Goal: Information Seeking & Learning: Find contact information

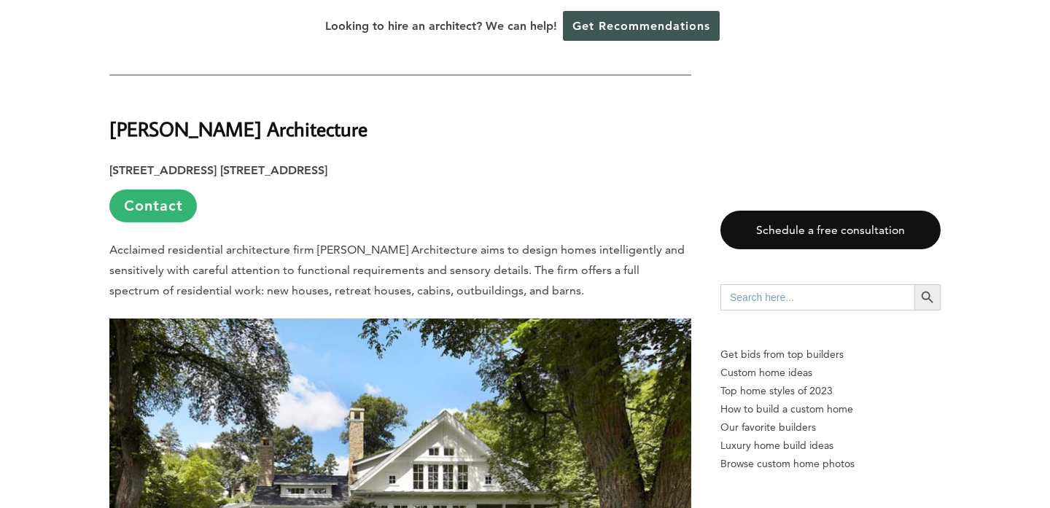
scroll to position [1782, 0]
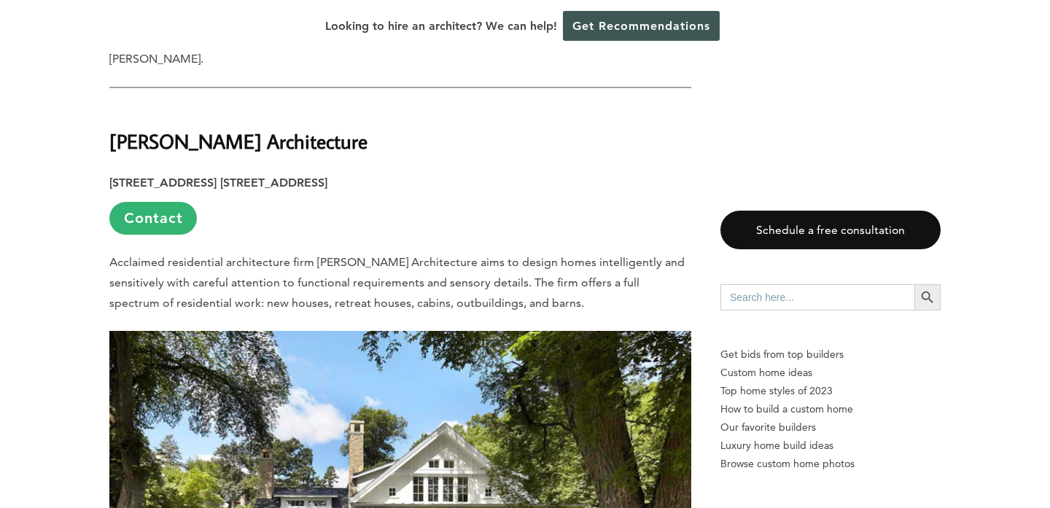
click at [178, 128] on strong "[PERSON_NAME] Architecture" at bounding box center [238, 141] width 258 height 26
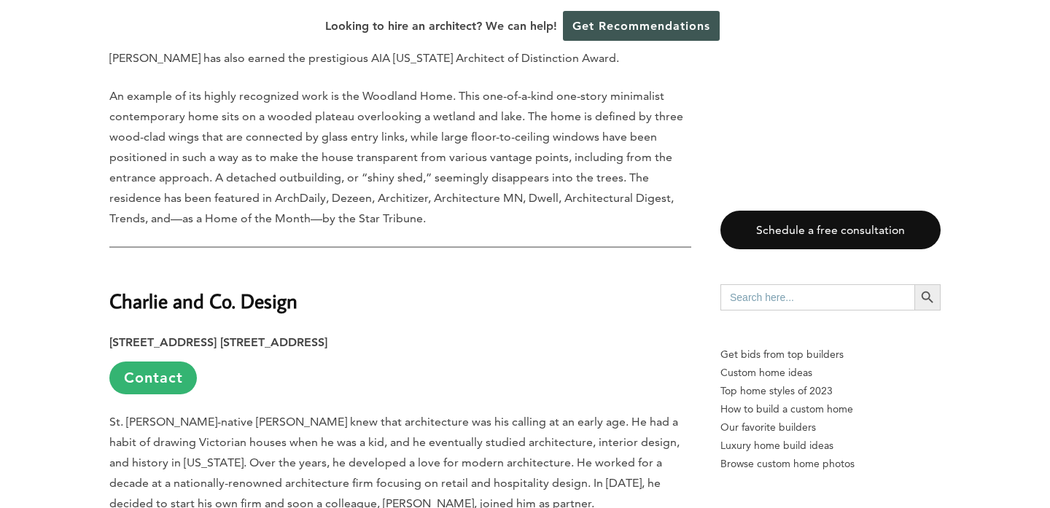
scroll to position [3422, 0]
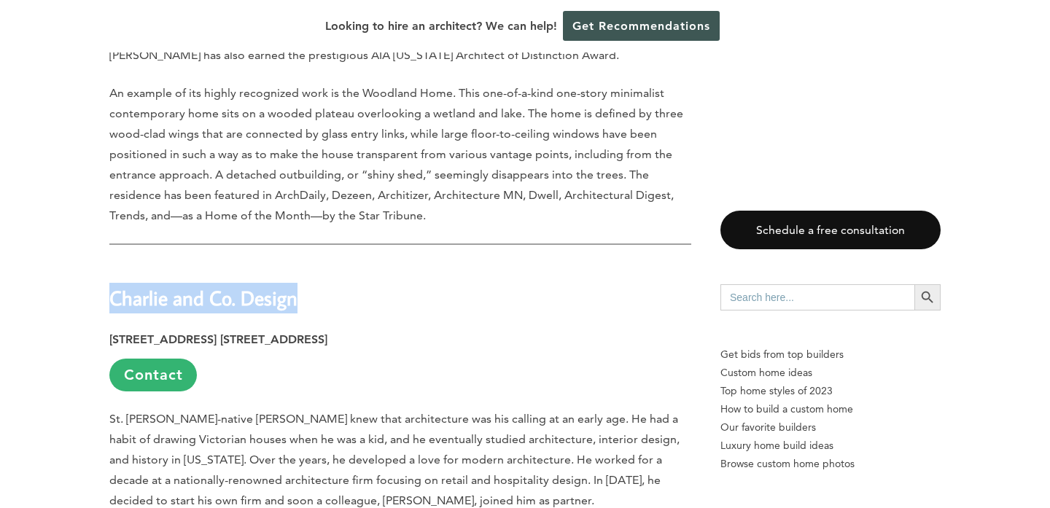
drag, startPoint x: 112, startPoint y: 260, endPoint x: 320, endPoint y: 254, distance: 208.6
click at [320, 262] on h2 "Charlie and Co. Design" at bounding box center [400, 287] width 582 height 50
copy strong "Charlie and Co. Design"
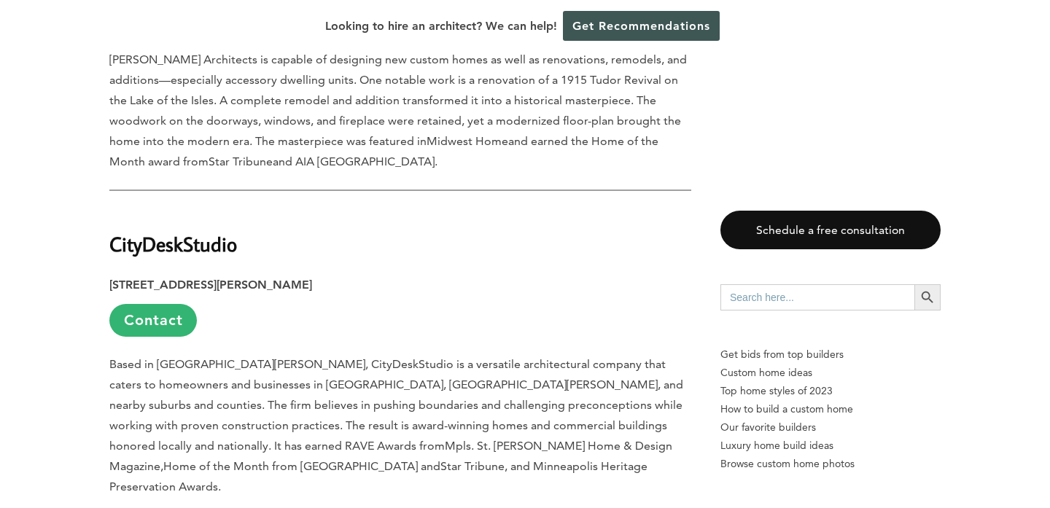
scroll to position [5351, 0]
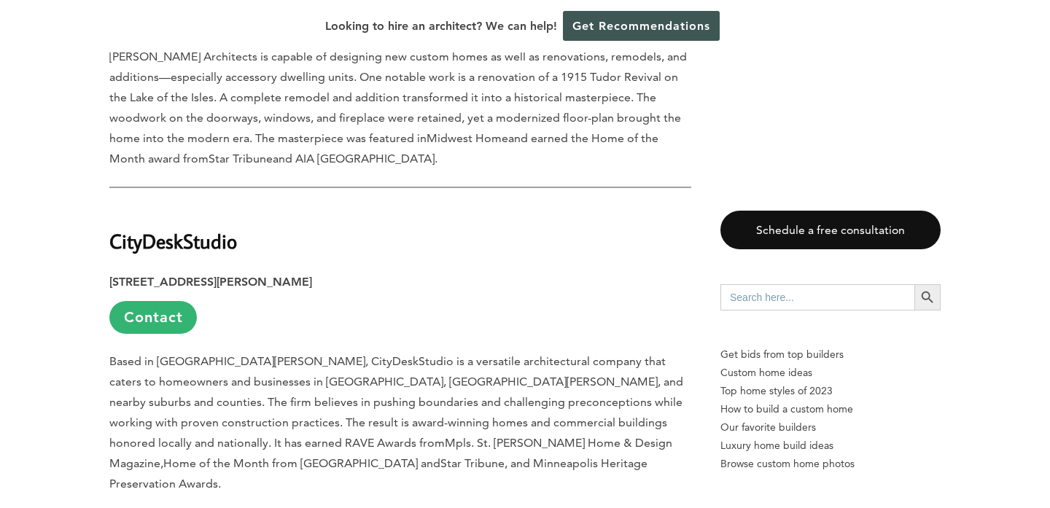
click at [227, 228] on strong "CityDeskStudio" at bounding box center [173, 241] width 128 height 26
click at [217, 228] on strong "CityDeskStudio" at bounding box center [173, 241] width 128 height 26
copy strong "CityDeskStudio"
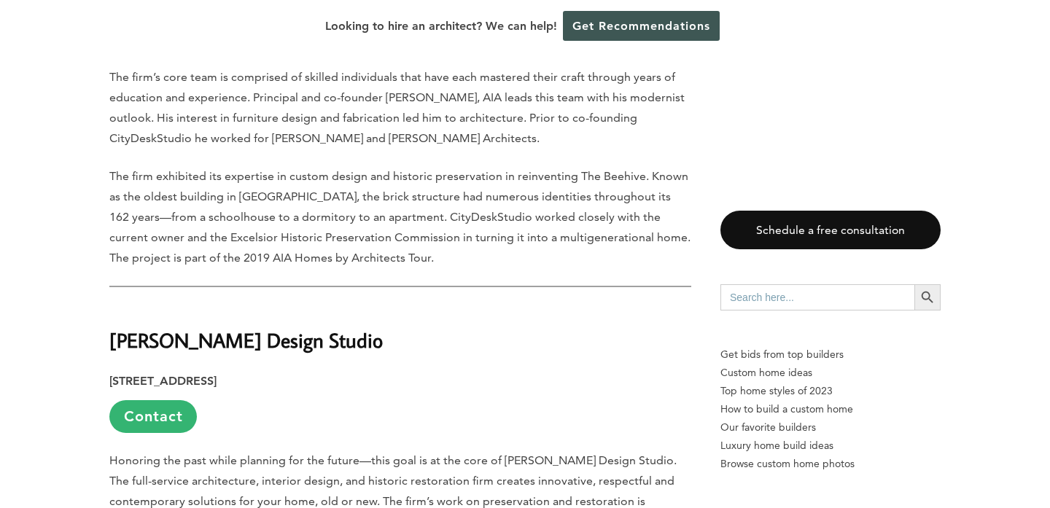
scroll to position [6191, 0]
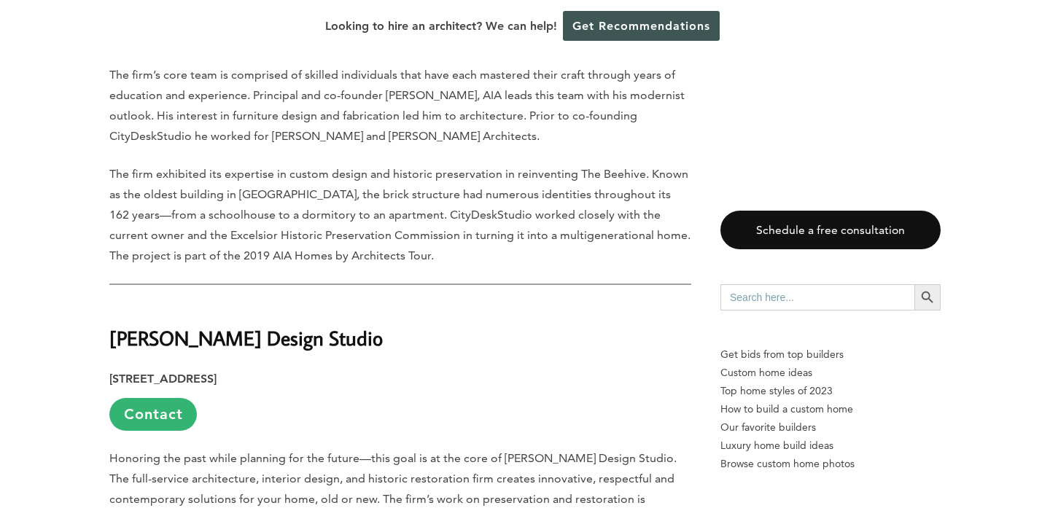
click at [246, 325] on strong "[PERSON_NAME] Design Studio" at bounding box center [245, 338] width 273 height 26
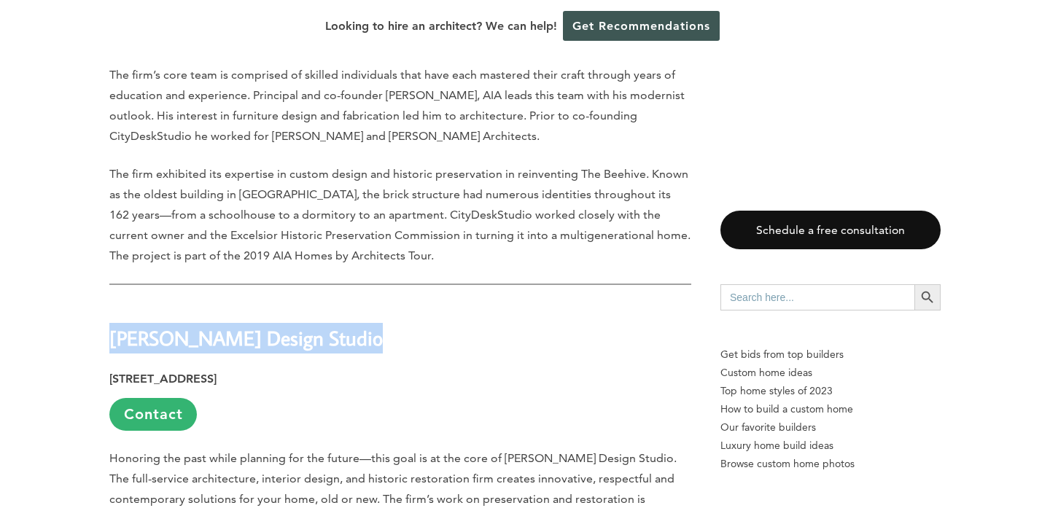
click at [246, 325] on strong "[PERSON_NAME] Design Studio" at bounding box center [245, 338] width 273 height 26
copy div "[PERSON_NAME] Design Studio"
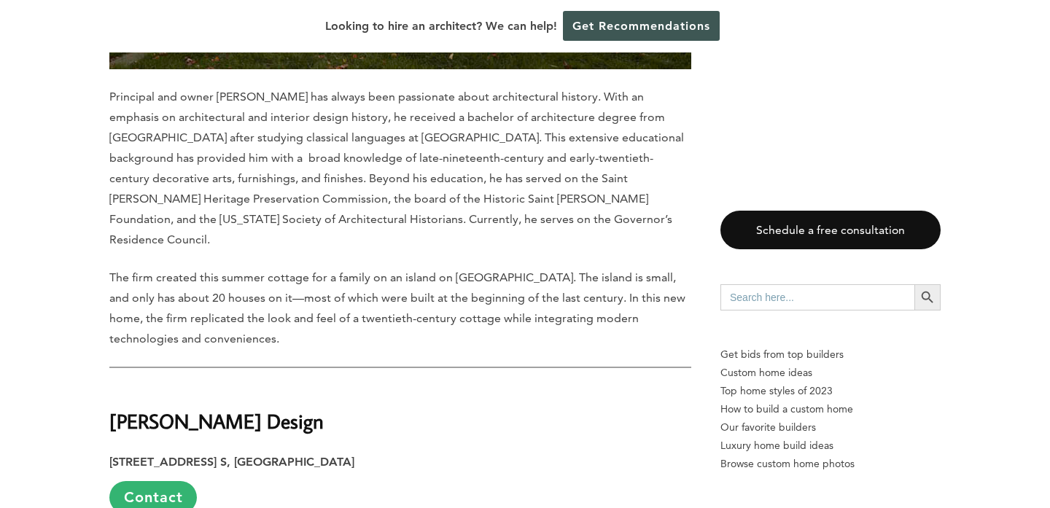
scroll to position [7080, 0]
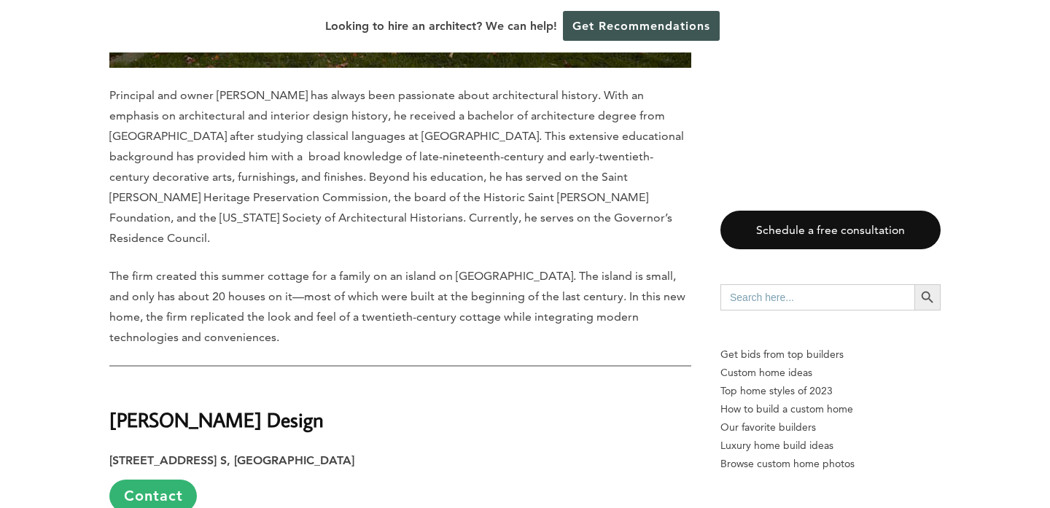
click at [195, 407] on strong "[PERSON_NAME] Design" at bounding box center [216, 420] width 214 height 26
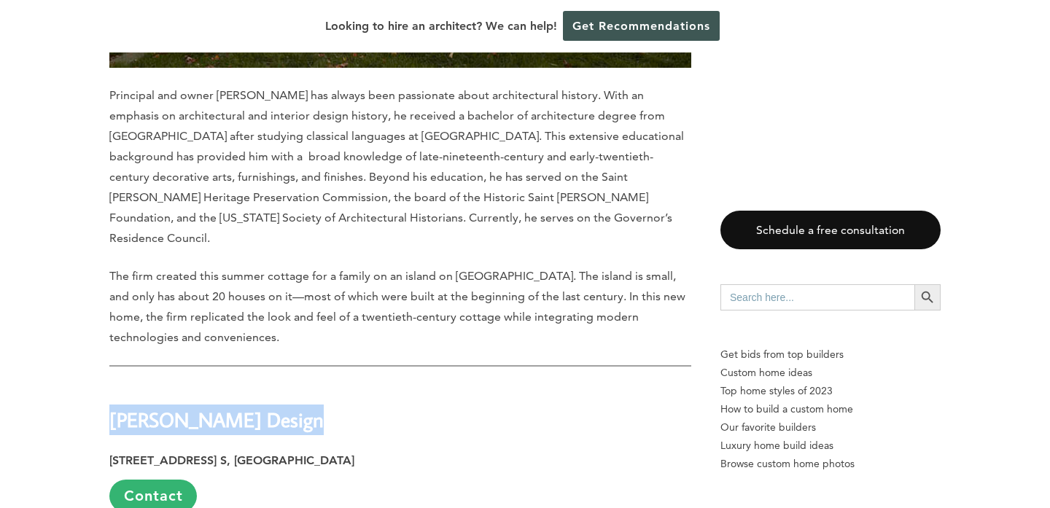
click at [195, 407] on strong "[PERSON_NAME] Design" at bounding box center [216, 420] width 214 height 26
copy div "[PERSON_NAME] Design"
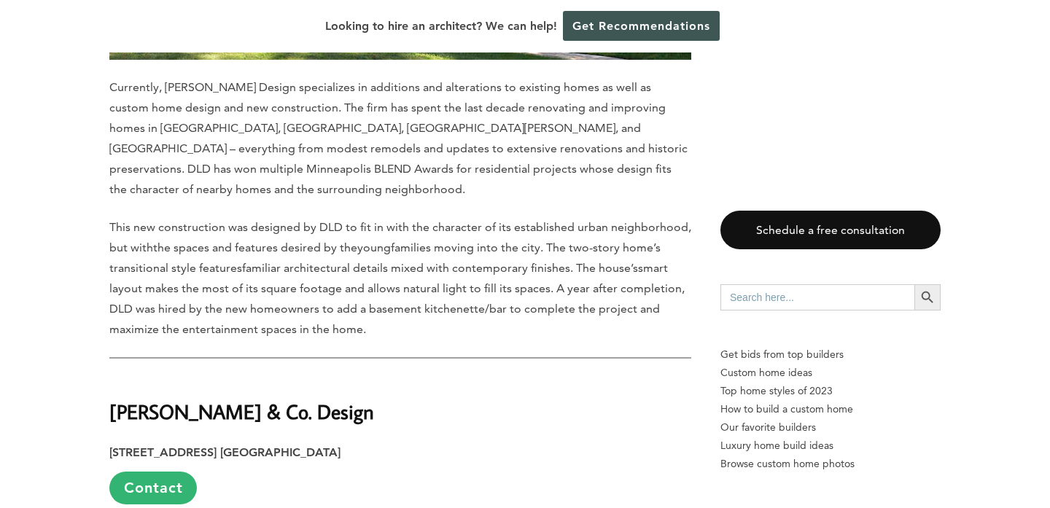
scroll to position [8023, 0]
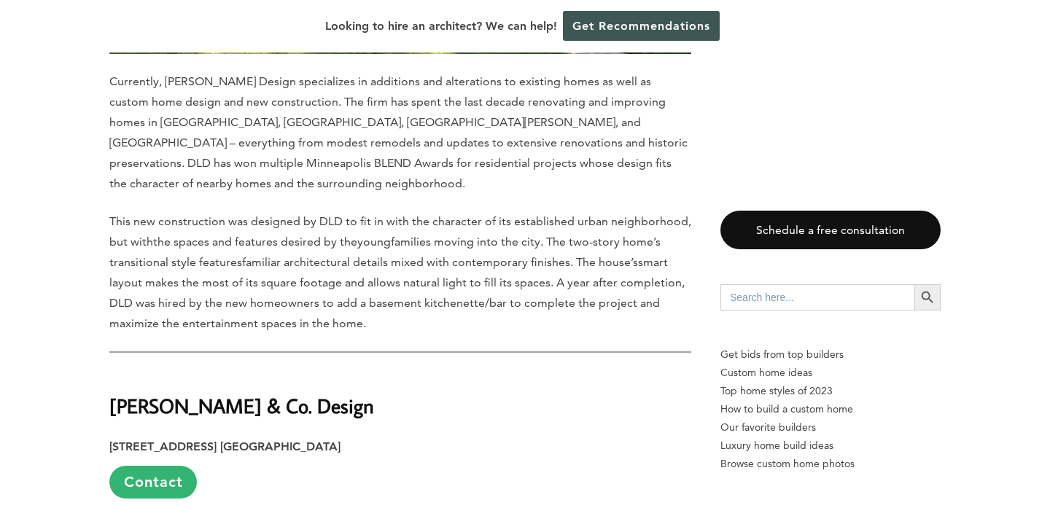
click at [189, 393] on strong "[PERSON_NAME] & Co. Design" at bounding box center [241, 406] width 265 height 26
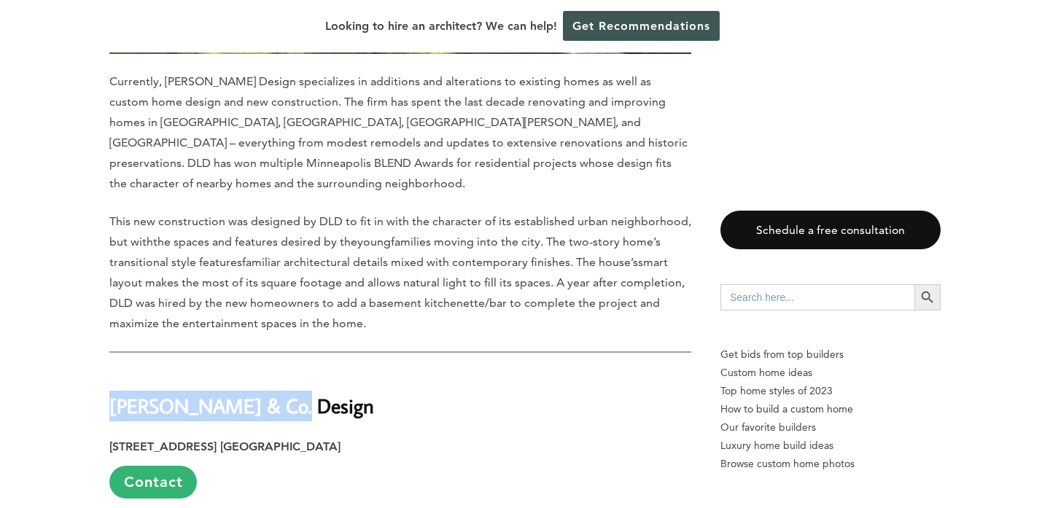
drag, startPoint x: 109, startPoint y: 288, endPoint x: 287, endPoint y: 277, distance: 178.9
click at [287, 370] on h2 "[PERSON_NAME] & Co. Design" at bounding box center [400, 395] width 582 height 50
copy strong "[PERSON_NAME] & Co. Design"
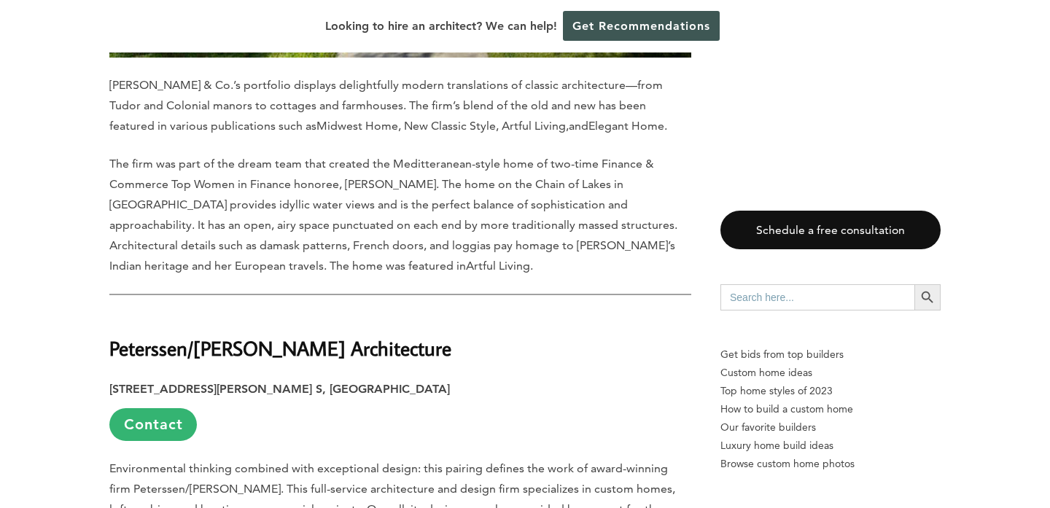
scroll to position [9066, 0]
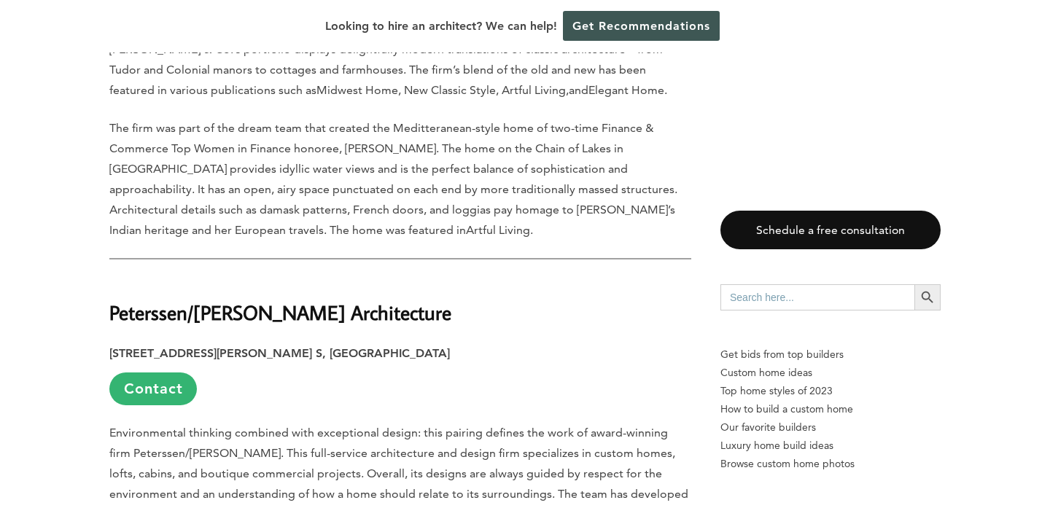
click at [220, 300] on strong "Peterssen/[PERSON_NAME] Architecture" at bounding box center [280, 313] width 342 height 26
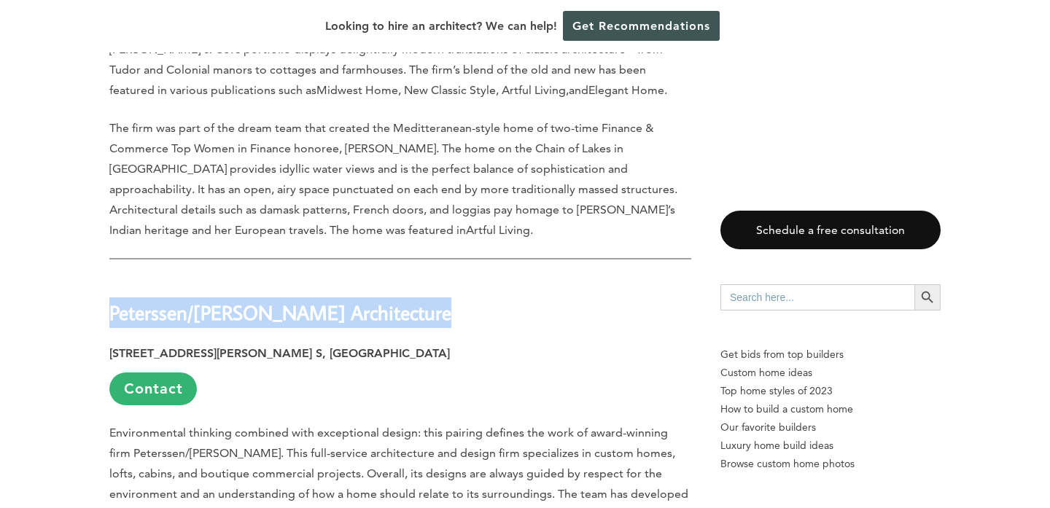
click at [220, 300] on strong "Peterssen/[PERSON_NAME] Architecture" at bounding box center [280, 313] width 342 height 26
copy div "Peterssen/[PERSON_NAME] Architecture"
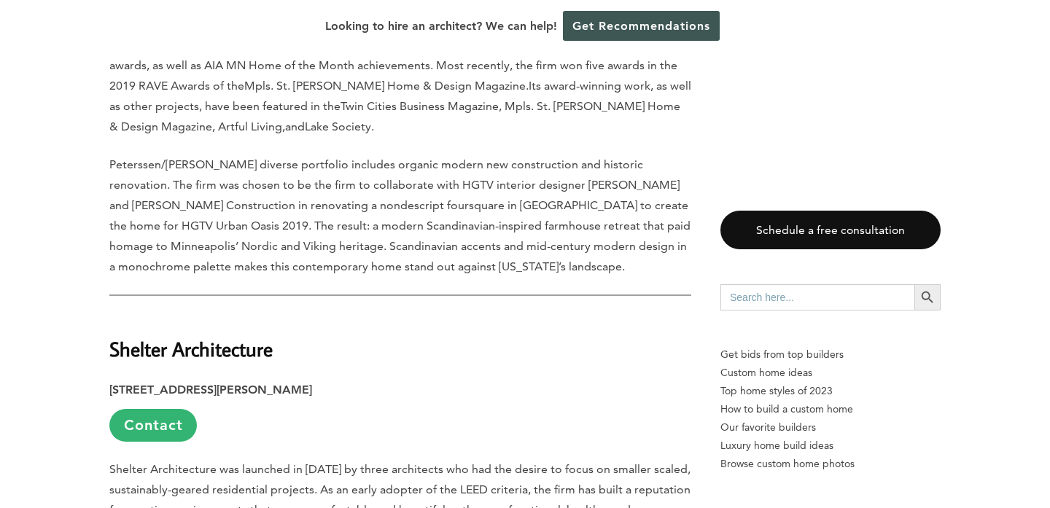
scroll to position [10023, 0]
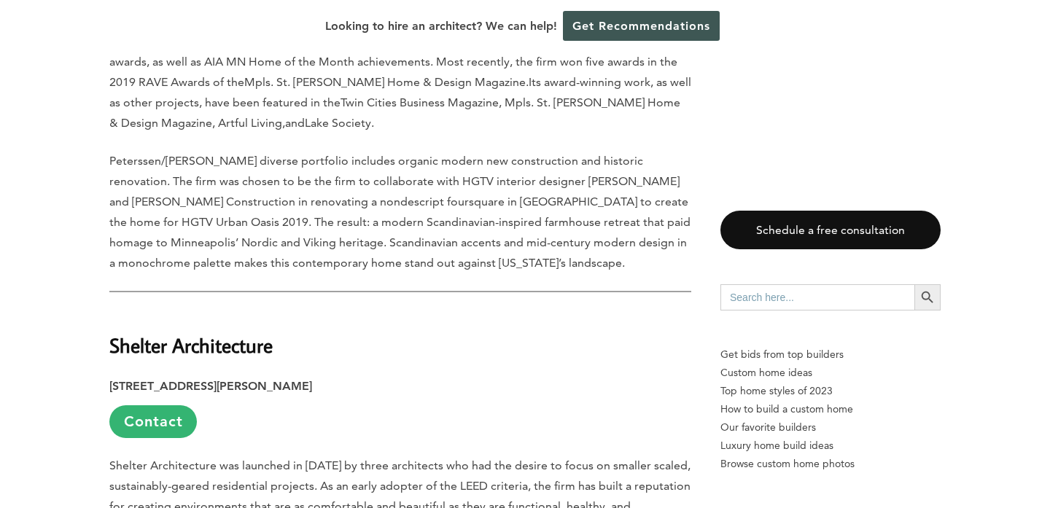
click at [225, 332] on strong "Shelter Architecture" at bounding box center [190, 345] width 163 height 26
copy div "Shelter Architecture"
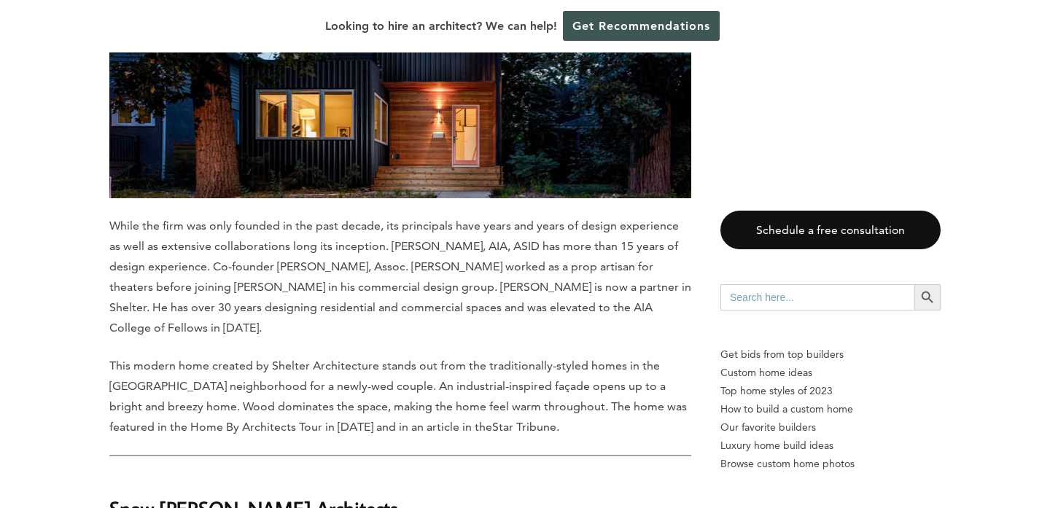
scroll to position [10695, 0]
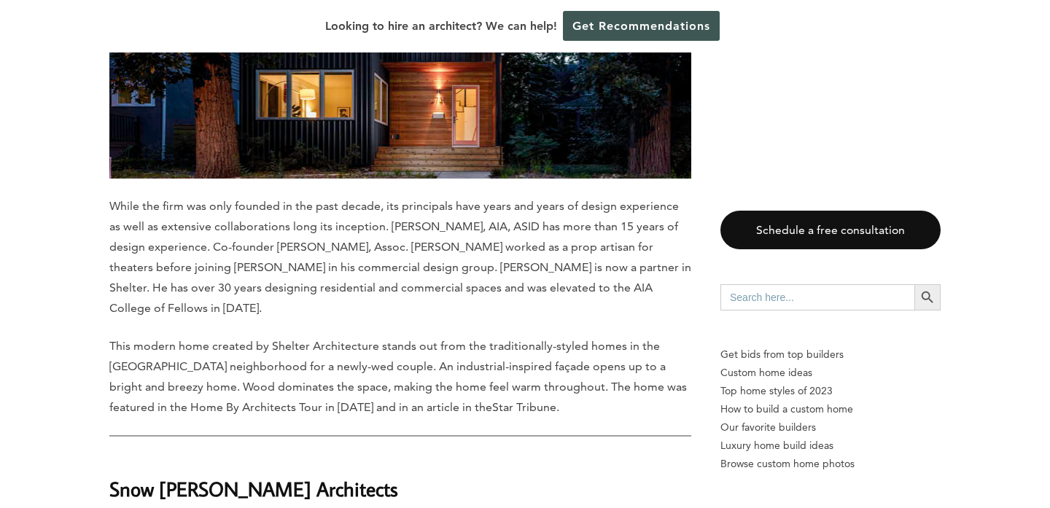
click at [231, 476] on strong "Snow [PERSON_NAME] Architects" at bounding box center [253, 489] width 289 height 26
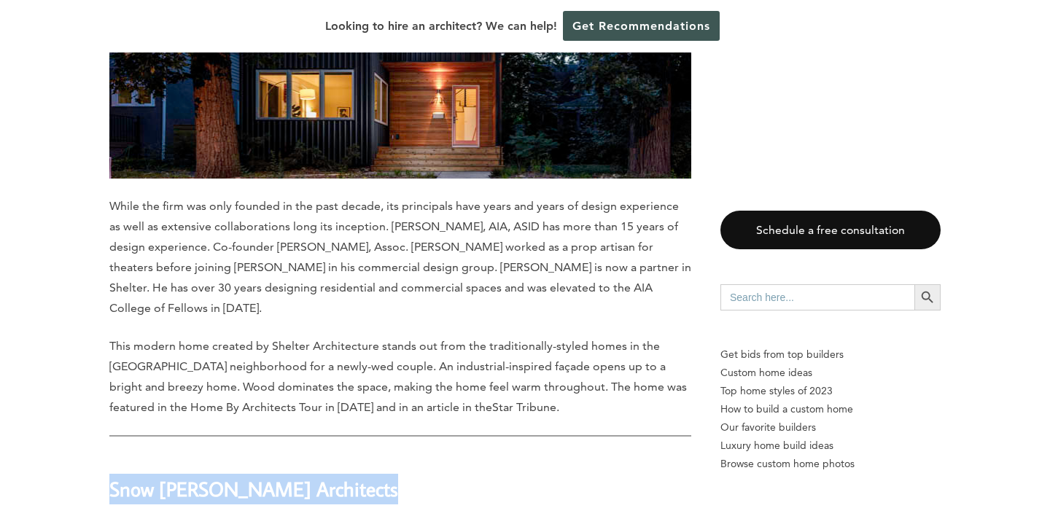
click at [231, 476] on strong "Snow [PERSON_NAME] Architects" at bounding box center [253, 489] width 289 height 26
copy div "Snow [PERSON_NAME] Architects"
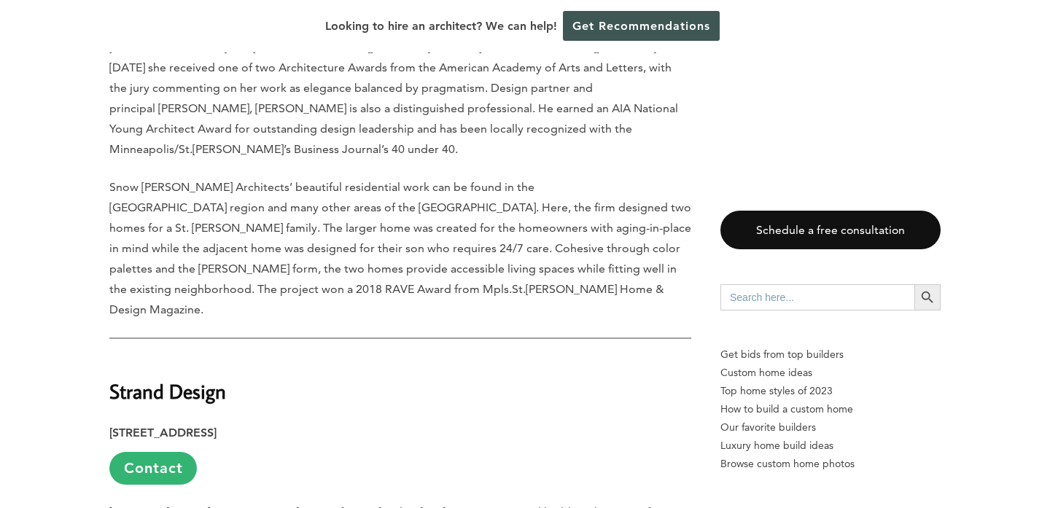
scroll to position [11859, 0]
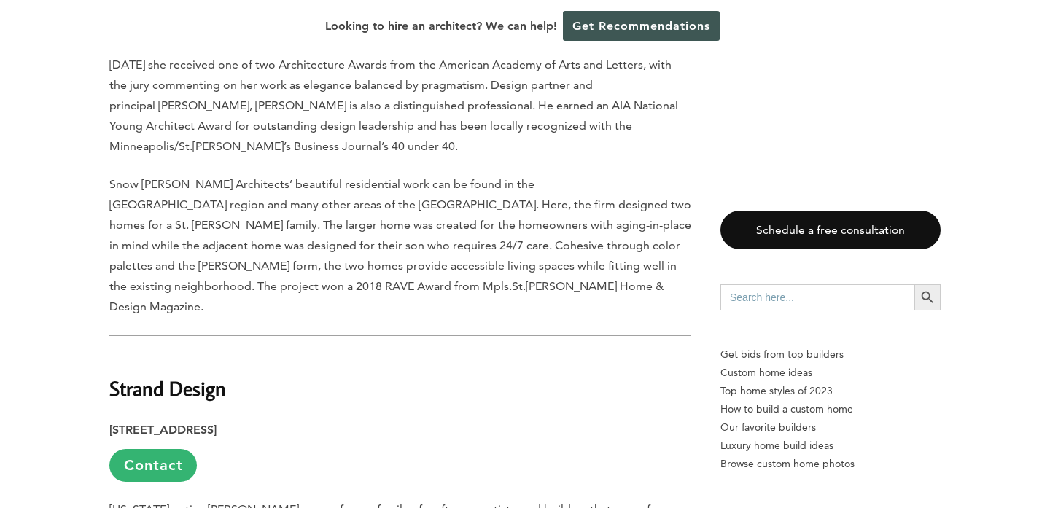
click at [169, 375] on strong "Strand Design" at bounding box center [167, 388] width 117 height 26
drag, startPoint x: 106, startPoint y: 184, endPoint x: 243, endPoint y: 190, distance: 136.5
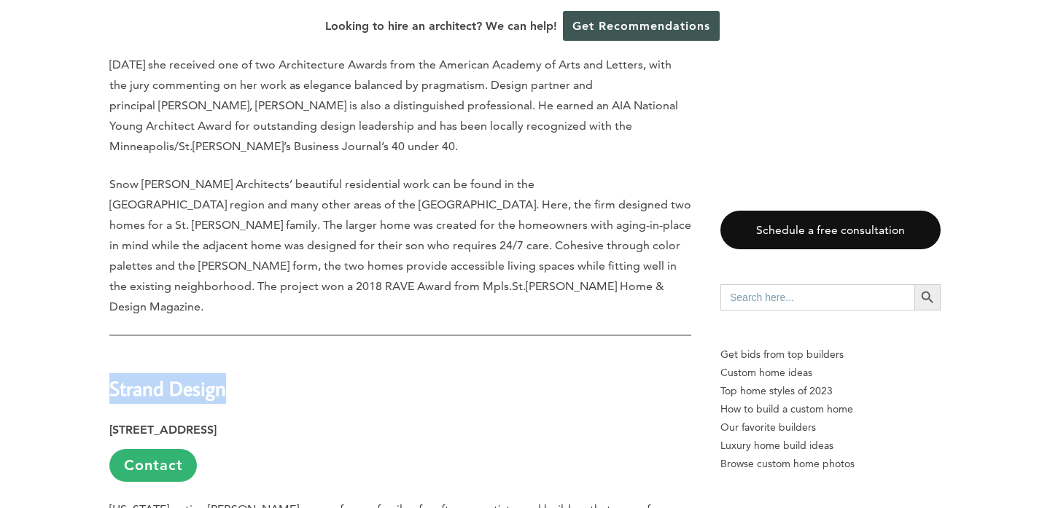
copy strong "Strand Design"
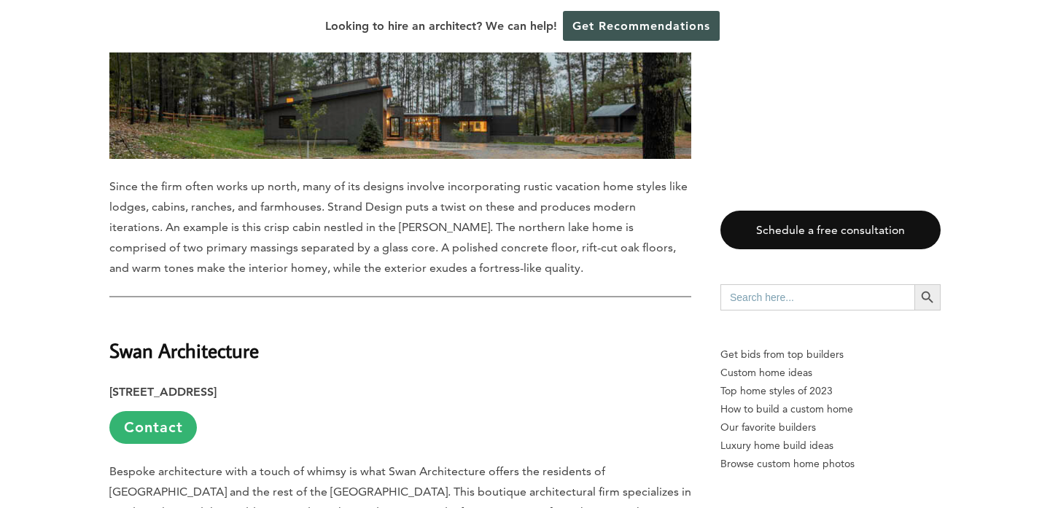
scroll to position [12743, 0]
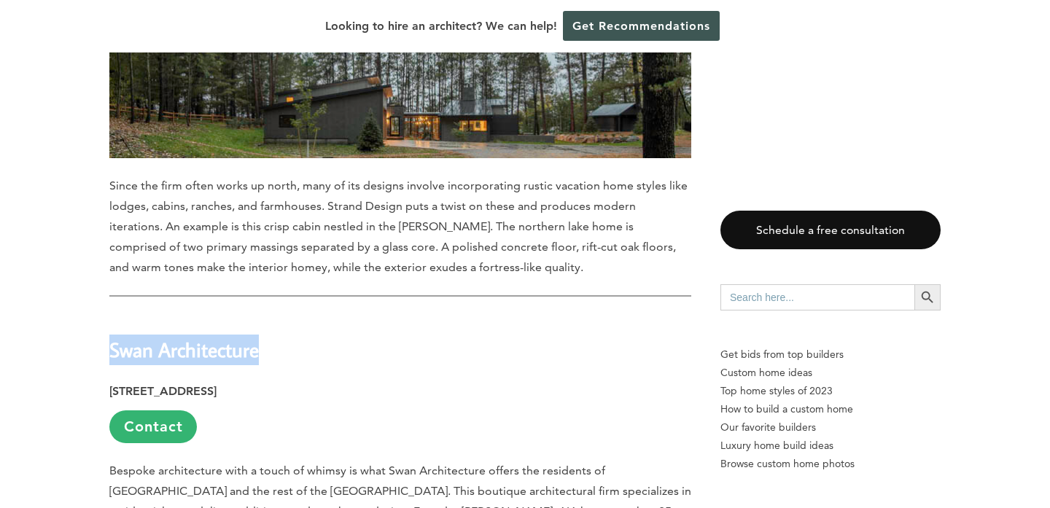
drag, startPoint x: 114, startPoint y: 150, endPoint x: 272, endPoint y: 149, distance: 158.2
click at [272, 314] on h2 "Swan Architecture" at bounding box center [400, 339] width 582 height 50
copy strong "Swan Architecture"
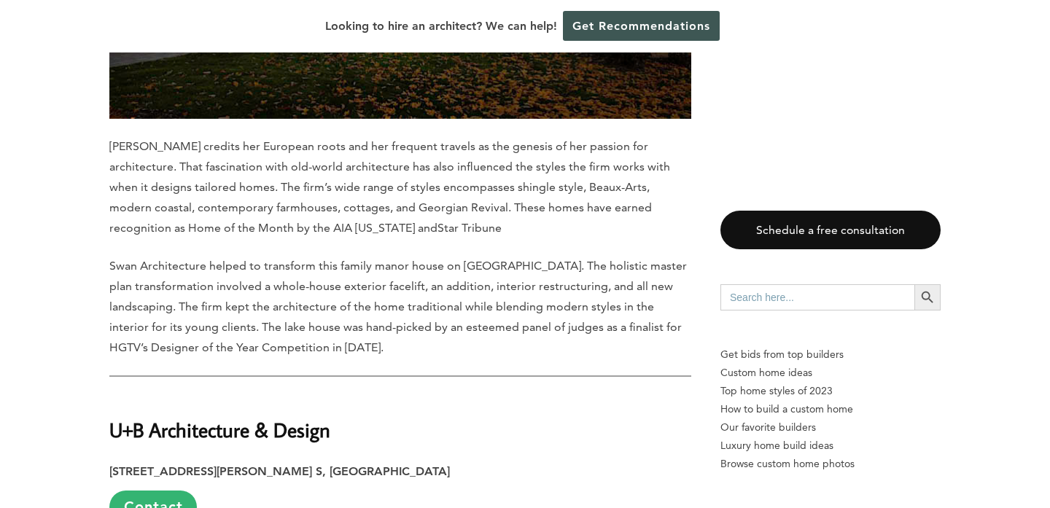
scroll to position [13592, 0]
click at [241, 416] on strong "U+B Architecture & Design" at bounding box center [219, 429] width 221 height 26
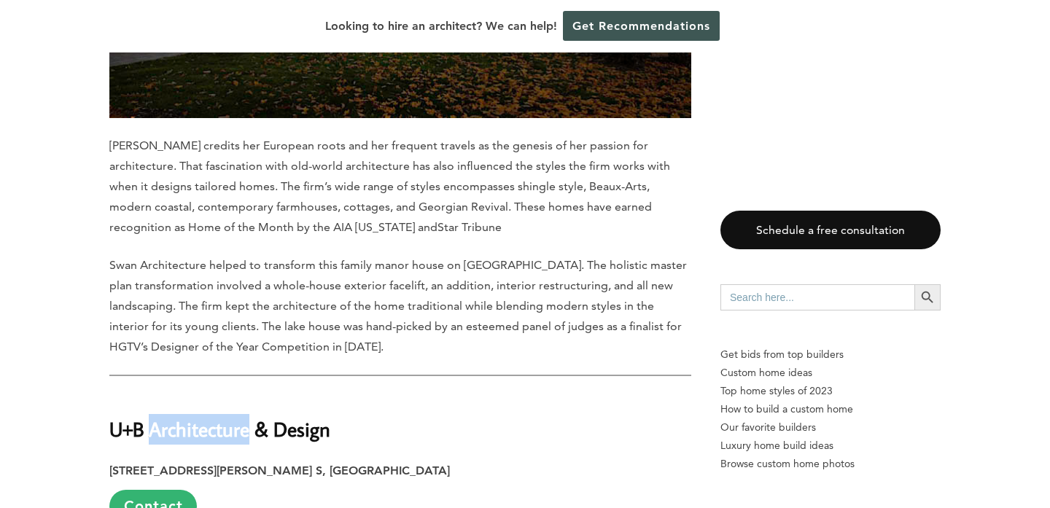
click at [241, 416] on strong "U+B Architecture & Design" at bounding box center [219, 429] width 221 height 26
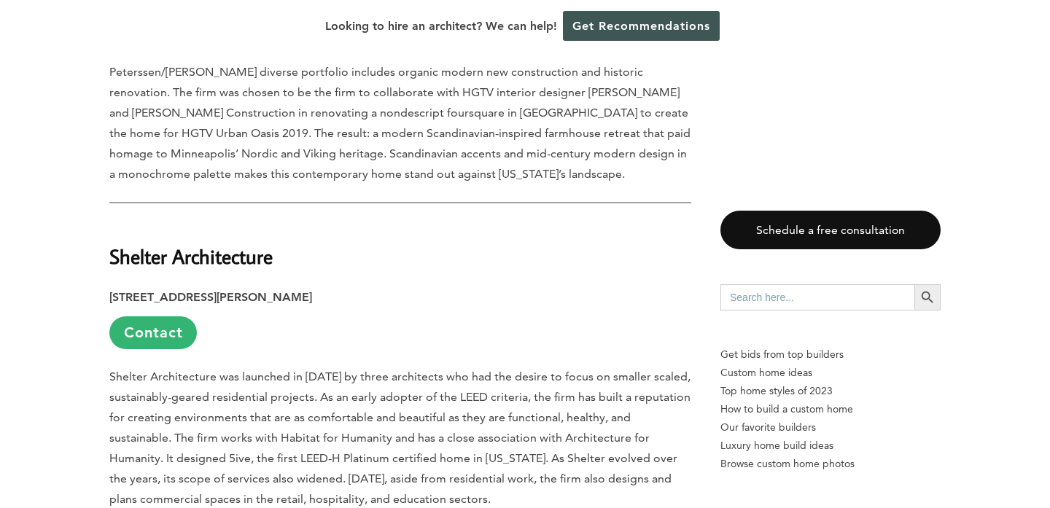
scroll to position [10115, 0]
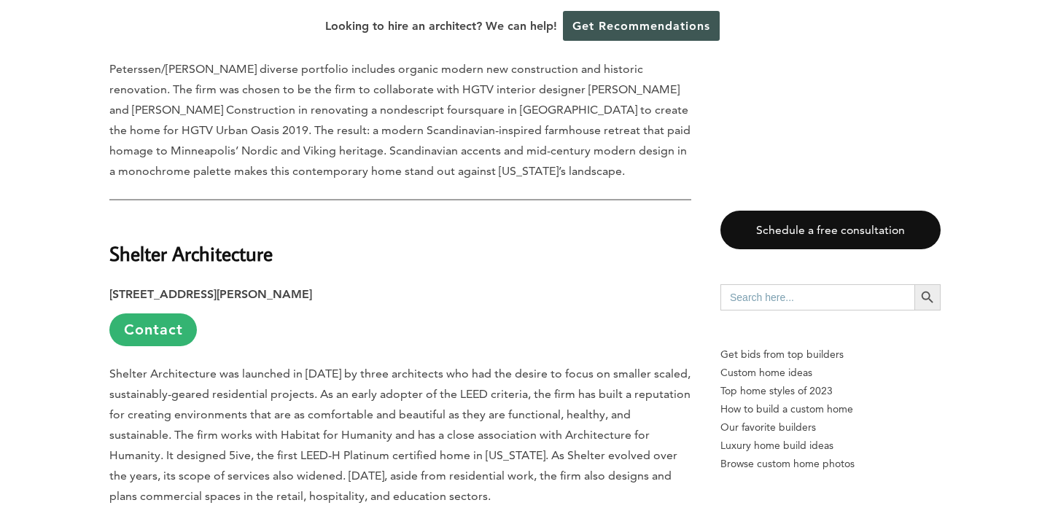
click at [138, 284] on p "[STREET_ADDRESS][PERSON_NAME] Contact" at bounding box center [400, 315] width 582 height 62
click at [141, 313] on link "Contact" at bounding box center [152, 329] width 87 height 33
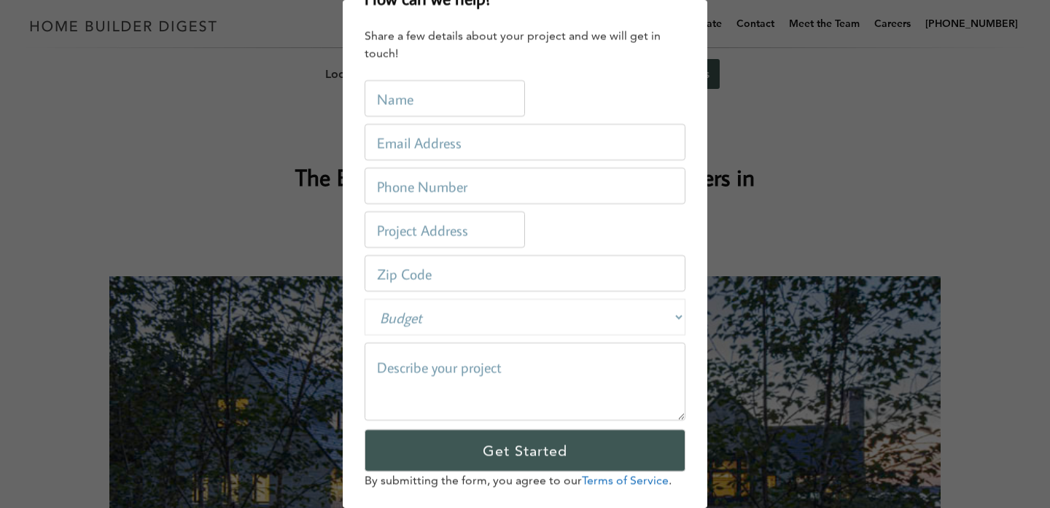
scroll to position [0, 0]
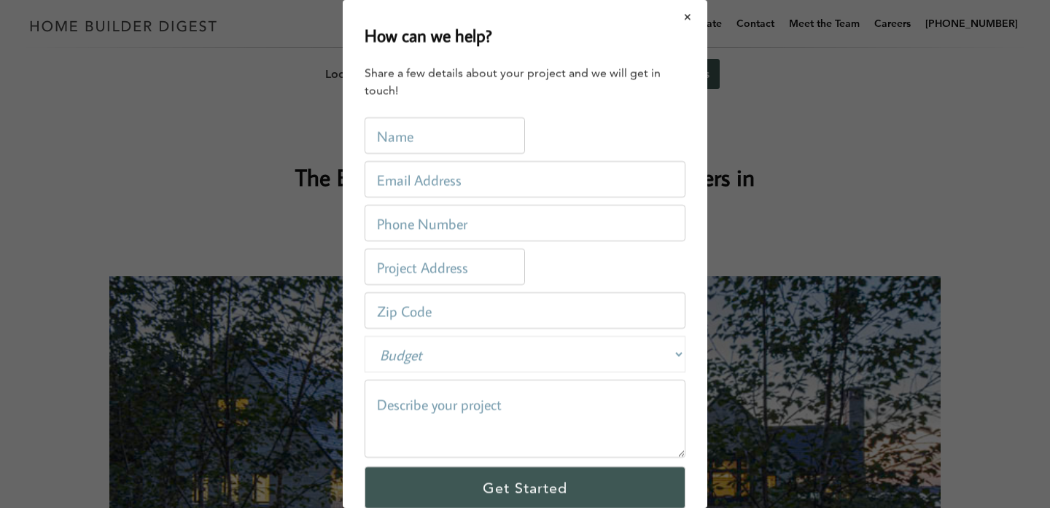
click at [687, 16] on button "Close modal" at bounding box center [687, 16] width 39 height 31
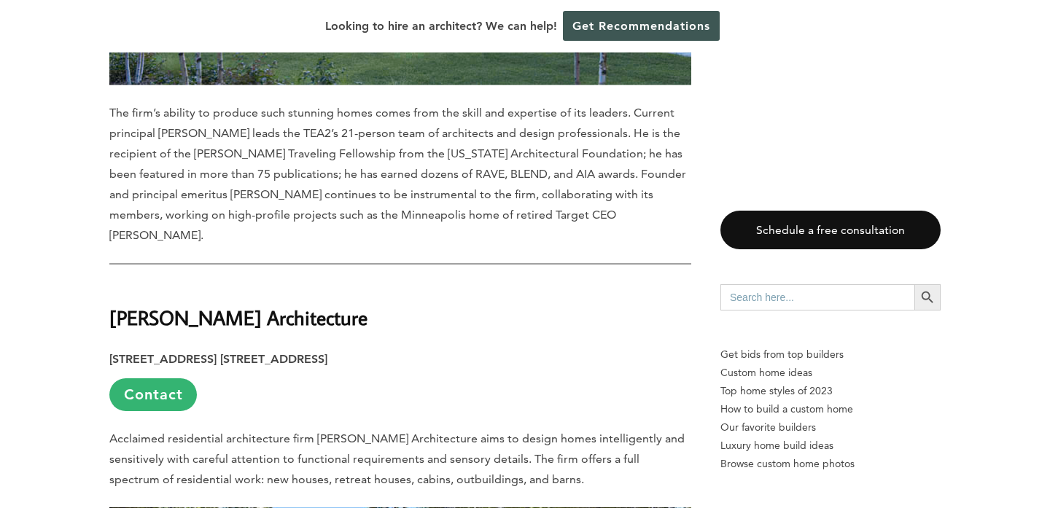
scroll to position [1608, 0]
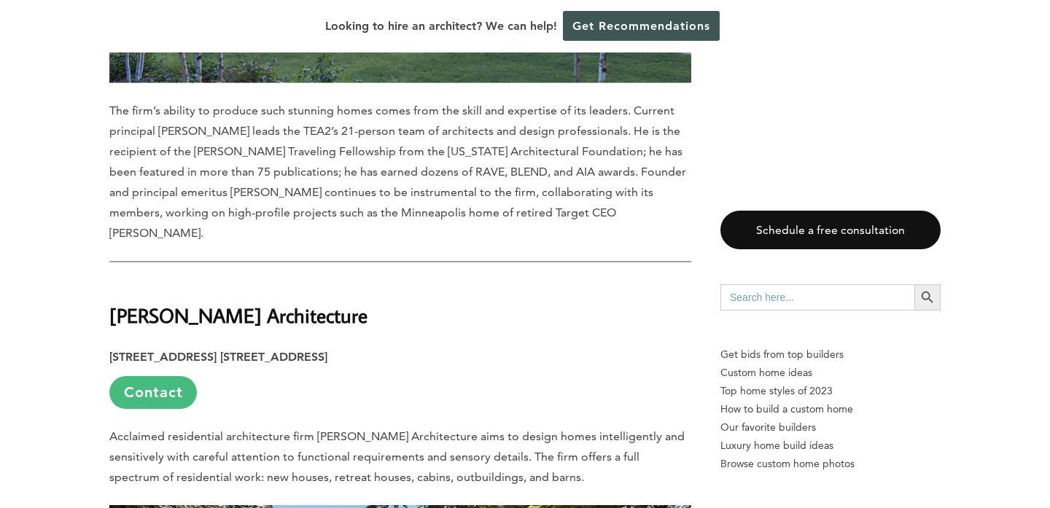
click at [128, 376] on link "Contact" at bounding box center [152, 392] width 87 height 33
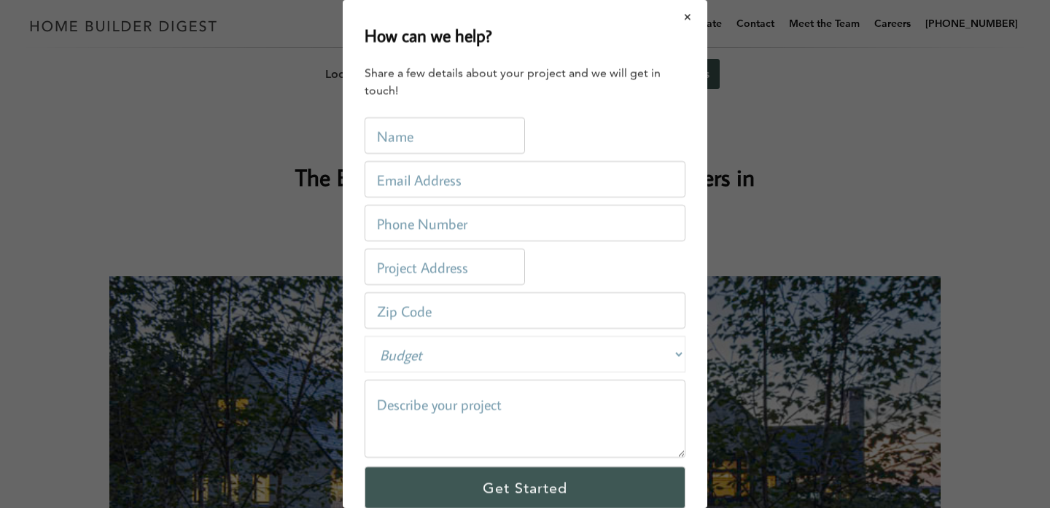
click at [693, 20] on button "Close modal" at bounding box center [687, 16] width 39 height 31
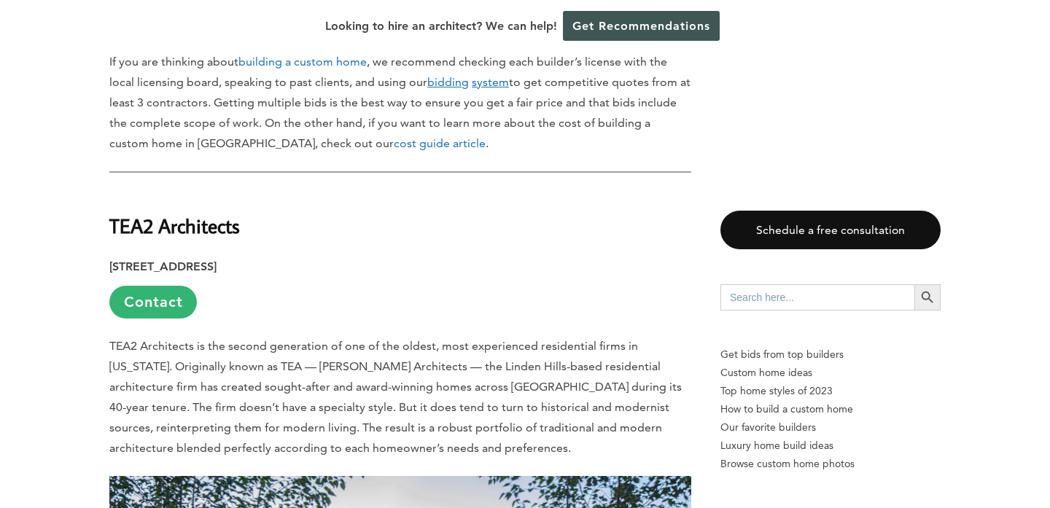
scroll to position [958, 0]
